Goal: Information Seeking & Learning: Learn about a topic

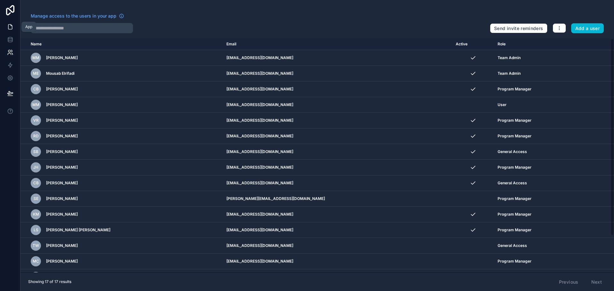
click at [8, 29] on icon at bounding box center [10, 27] width 4 height 5
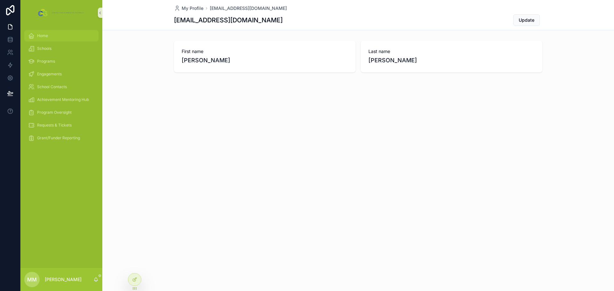
click at [51, 35] on div "Home" at bounding box center [61, 36] width 67 height 10
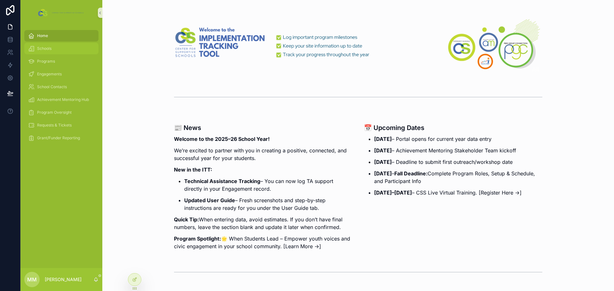
click at [49, 51] on span "Schools" at bounding box center [44, 48] width 14 height 5
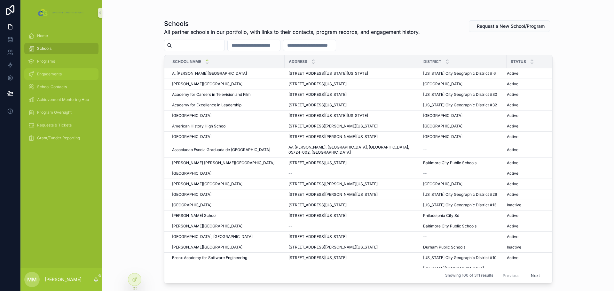
click at [50, 76] on span "Engagements" at bounding box center [49, 74] width 25 height 5
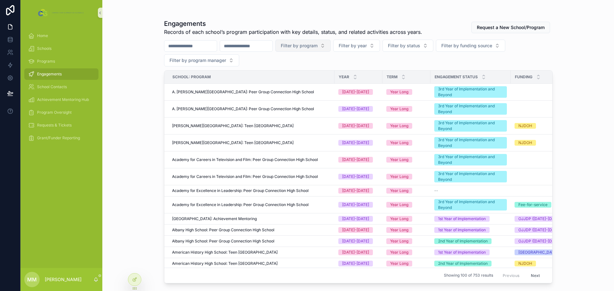
click at [318, 47] on span "Filter by program" at bounding box center [299, 46] width 37 height 6
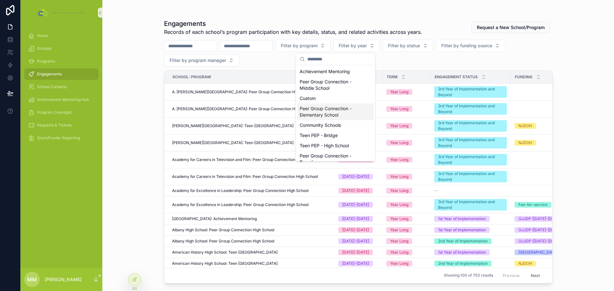
click at [328, 112] on div "Peer Group Connection - Elementary School" at bounding box center [335, 112] width 77 height 17
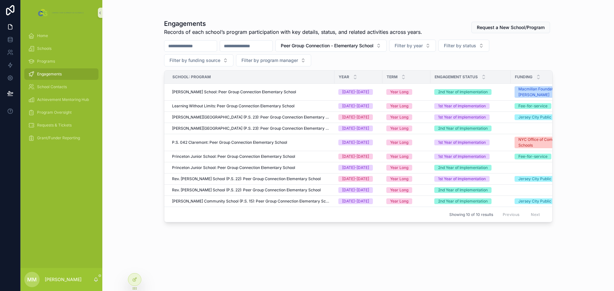
click at [269, 44] on input "scrollable content" at bounding box center [246, 46] width 52 height 9
click at [423, 45] on span "Filter by year" at bounding box center [409, 46] width 28 height 6
click at [428, 80] on div "[DATE]-[DATE]" at bounding box center [446, 82] width 77 height 10
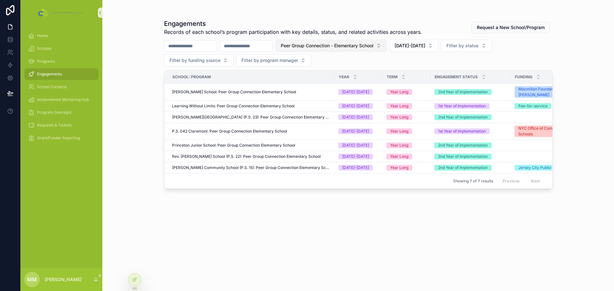
click at [387, 44] on button "Peer Group Connection - Elementary School" at bounding box center [330, 46] width 111 height 12
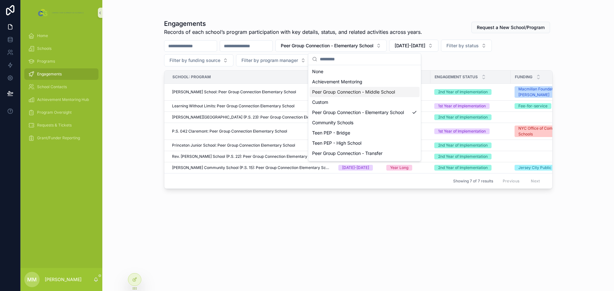
click at [379, 96] on div "Peer Group Connection - Middle School" at bounding box center [365, 92] width 110 height 10
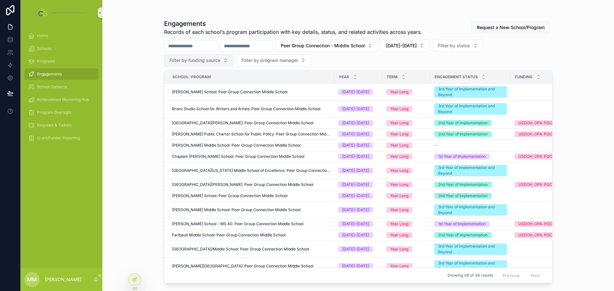
click at [223, 62] on button "Filter by funding source" at bounding box center [198, 60] width 69 height 12
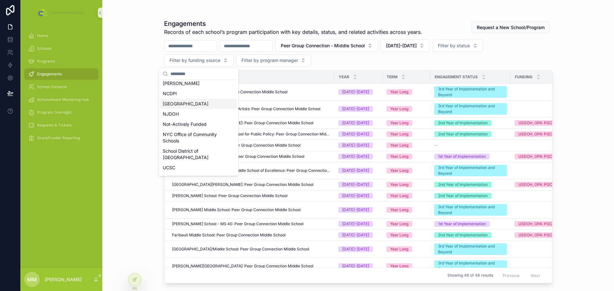
scroll to position [110, 0]
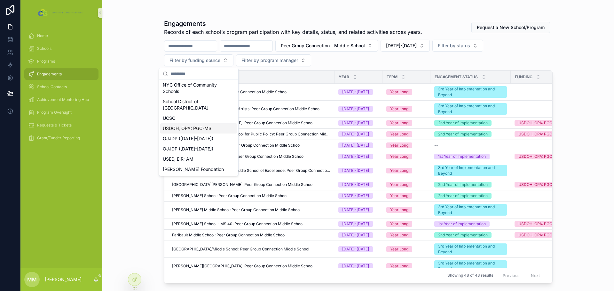
click at [205, 130] on div "USDOH, OPA: PGC-MS" at bounding box center [198, 128] width 77 height 10
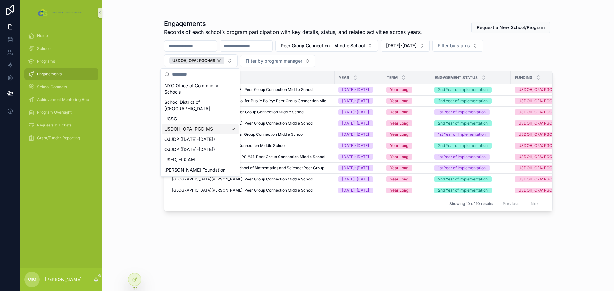
click at [255, 236] on div "Engagements Records of each school’s program participation with key details, st…" at bounding box center [358, 149] width 389 height 268
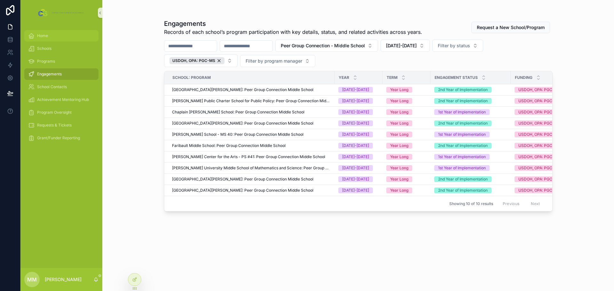
click at [38, 34] on span "Home" at bounding box center [42, 35] width 11 height 5
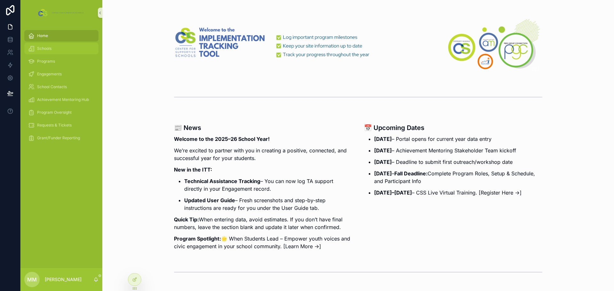
click at [40, 51] on span "Schools" at bounding box center [44, 48] width 14 height 5
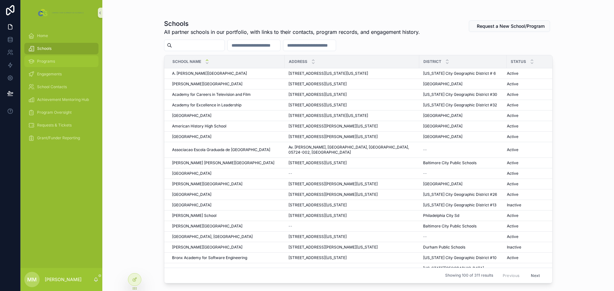
click at [43, 62] on span "Programs" at bounding box center [46, 61] width 18 height 5
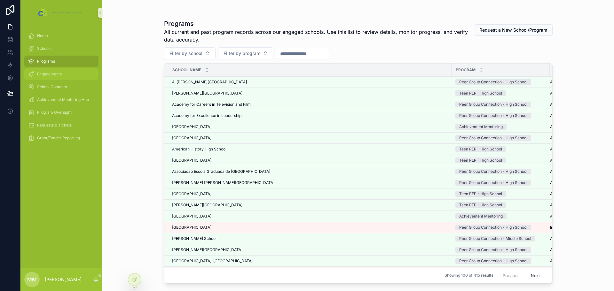
click at [46, 75] on span "Engagements" at bounding box center [49, 74] width 25 height 5
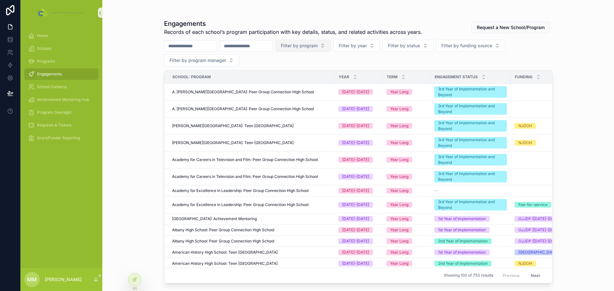
click at [318, 44] on span "Filter by program" at bounding box center [299, 46] width 37 height 6
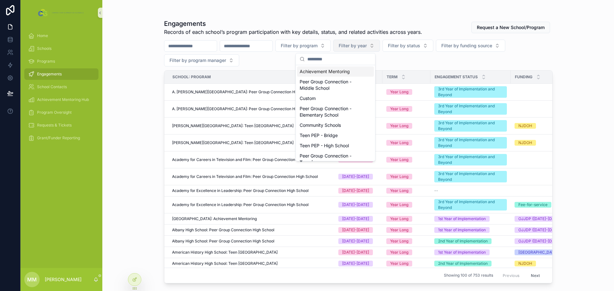
click at [378, 49] on button "Filter by year" at bounding box center [356, 46] width 47 height 12
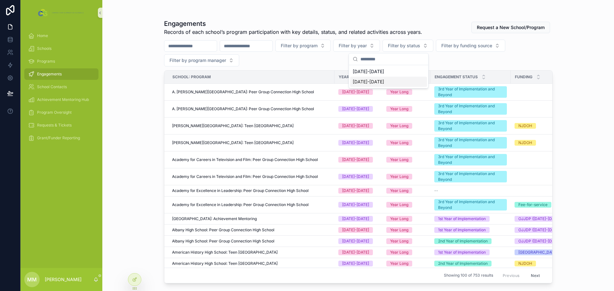
click at [365, 85] on div "[DATE]-[DATE]" at bounding box center [388, 82] width 77 height 10
